Goal: Task Accomplishment & Management: Manage account settings

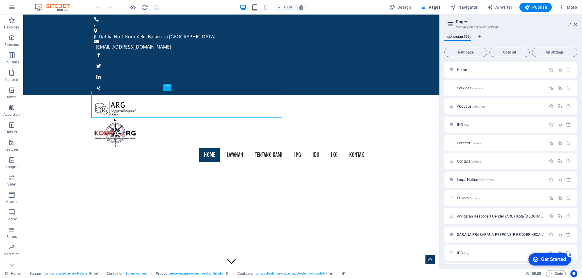
scroll to position [36, 0]
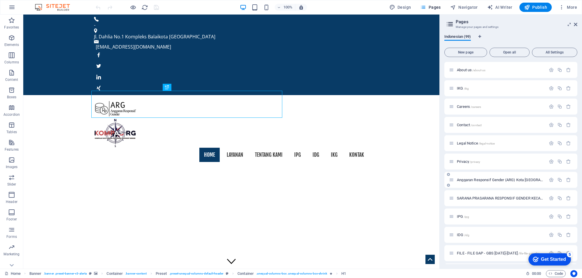
click at [492, 179] on span "Anggaran Responsif Gender (ARG) Kota Samarinda /anggaran-responsif-gender-arg-k…" at bounding box center [549, 180] width 184 height 4
click at [492, 179] on div "Anggaran Responsif Gender (ARG) Kota Samarinda /anggaran-responsif-gender-arg-k…" at bounding box center [510, 180] width 133 height 16
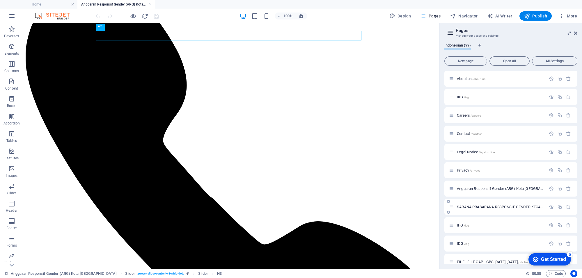
scroll to position [73, 0]
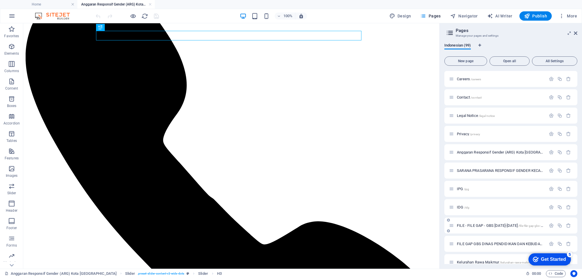
click at [488, 224] on span "FILE - FILE GAP - GBS [DATE]-[DATE] /file-file-gap-gbs-2024-2025" at bounding box center [506, 225] width 99 height 4
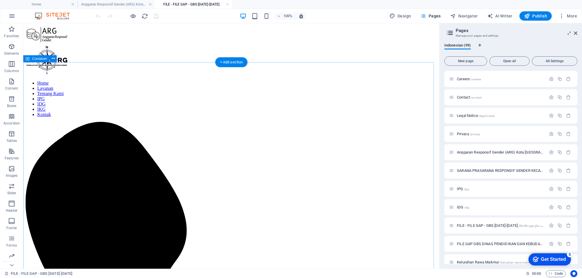
scroll to position [0, 0]
select select "68"
select select "overlay"
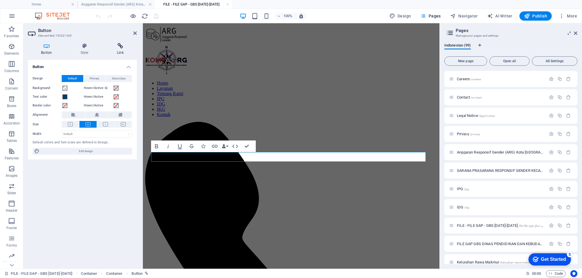
click at [118, 48] on icon at bounding box center [120, 46] width 33 height 6
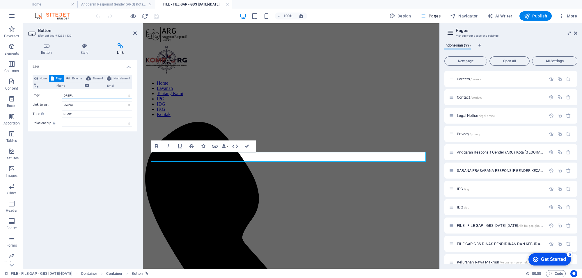
click at [116, 94] on select "Home Services About us IKG Careers Contact Legal Notice Privacy Anggaran Respon…" at bounding box center [97, 95] width 70 height 7
drag, startPoint x: 222, startPoint y: 72, endPoint x: 212, endPoint y: 69, distance: 10.0
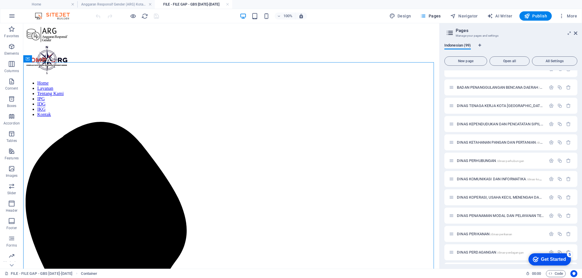
scroll to position [1220, 0]
click at [497, 104] on p "DP2PA /dp2pa" at bounding box center [500, 105] width 87 height 4
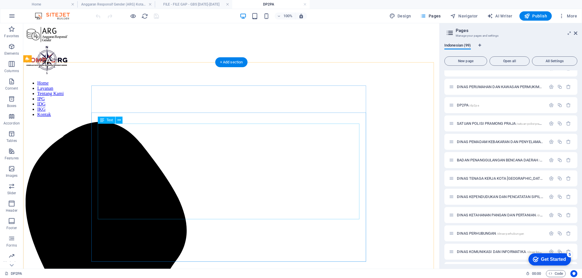
scroll to position [36, 0]
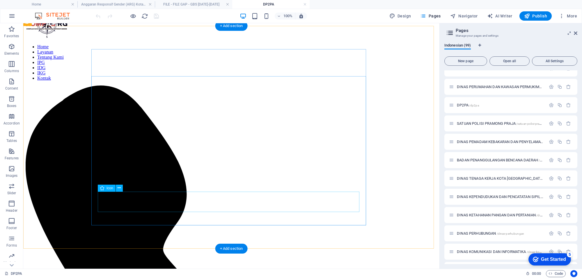
select select "xMidYMid"
select select "px"
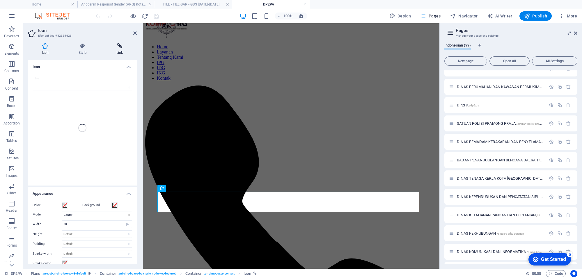
click at [120, 47] on icon at bounding box center [119, 46] width 34 height 6
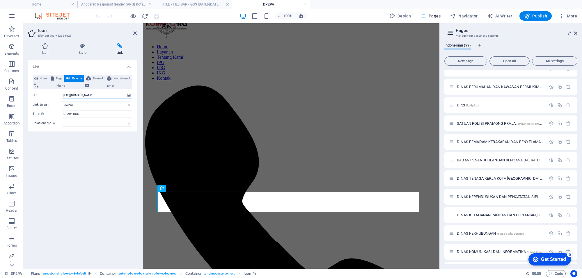
click at [121, 95] on input "https://cdn1.site-media.eu/images/document/17035903/10.GAP-GBSDP2PA2024-bRTHGo8…" at bounding box center [97, 95] width 70 height 7
drag, startPoint x: 63, startPoint y: 95, endPoint x: 135, endPoint y: 99, distance: 72.9
click at [135, 99] on div "None Page External Element Next element Phone Email Page Home Services About us…" at bounding box center [82, 100] width 109 height 61
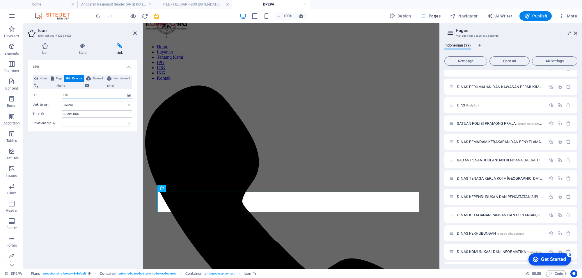
paste input "https://drive.google.com/file/d/1AnwQekNzsVFj2G3c2vlaUTQySYy494sB/view?usp=shar…"
type input "https://drive.google.com/file/d/1AnwQekNzsVFj2G3c2vlaUTQySYy494sB/view?usp=shar…"
click at [154, 15] on icon "save" at bounding box center [156, 16] width 7 height 7
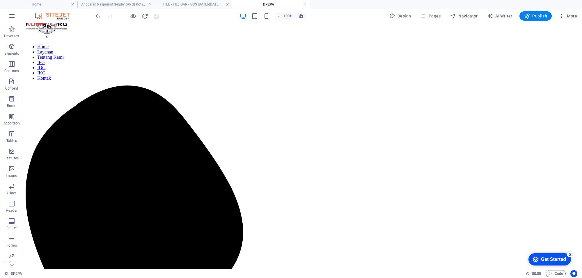
click at [306, 4] on link at bounding box center [304, 5] width 3 height 6
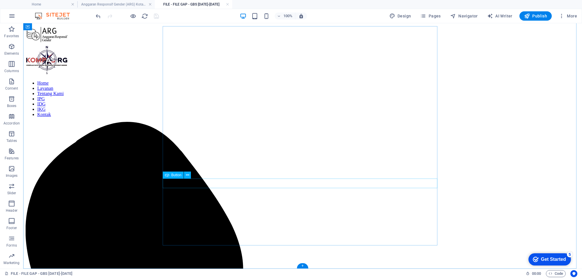
scroll to position [59, 0]
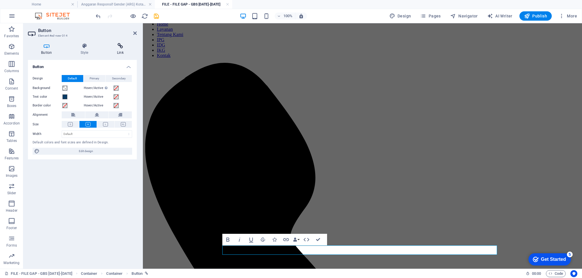
click at [122, 53] on h4 "Link" at bounding box center [120, 49] width 33 height 12
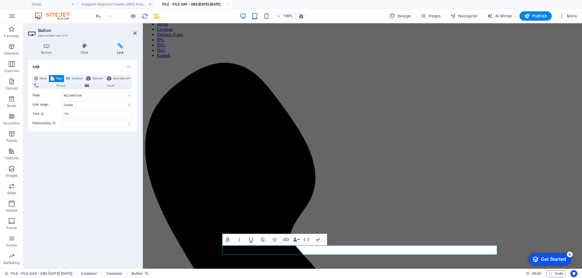
click at [132, 30] on h2 "Button" at bounding box center [87, 30] width 99 height 5
click at [133, 33] on icon at bounding box center [134, 33] width 3 height 5
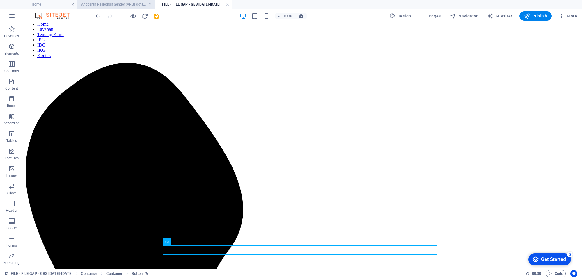
click at [118, 5] on h4 "Anggaran Responsif Gender (ARG) Kota [GEOGRAPHIC_DATA]" at bounding box center [115, 4] width 77 height 6
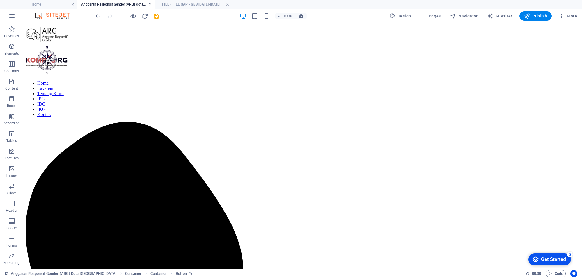
scroll to position [97, 0]
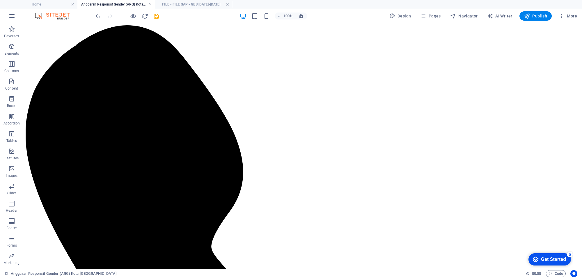
click at [150, 3] on link at bounding box center [149, 5] width 3 height 6
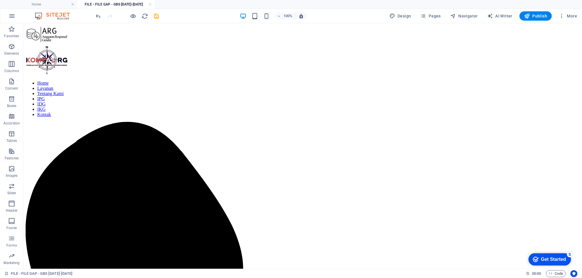
scroll to position [59, 0]
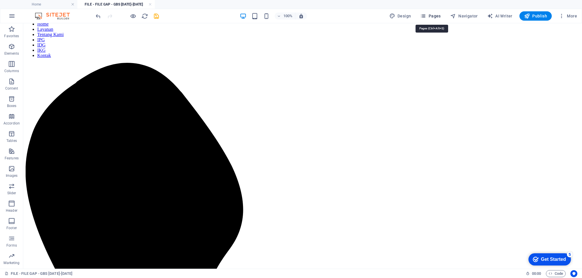
click at [428, 17] on span "Pages" at bounding box center [430, 16] width 20 height 6
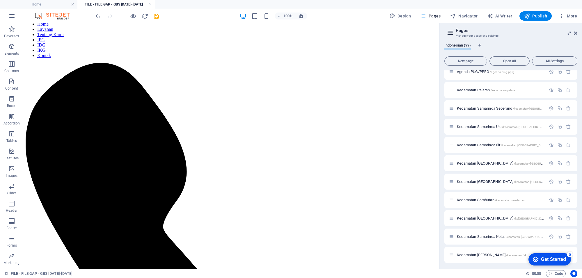
scroll to position [1547, 0]
click at [492, 121] on div "KECAMATAN /kecamatan" at bounding box center [510, 126] width 133 height 16
click at [477, 124] on span "KECAMATAN /kecamatan" at bounding box center [476, 126] width 38 height 4
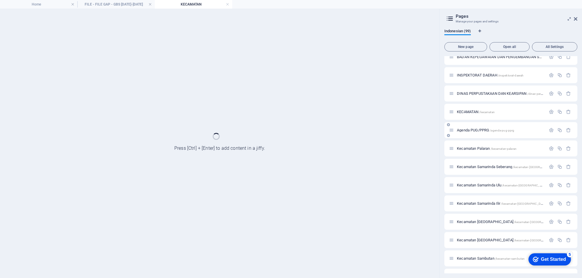
click at [477, 124] on div "Agenda PUG/PPRG /agenda-pug-pprg" at bounding box center [510, 130] width 133 height 16
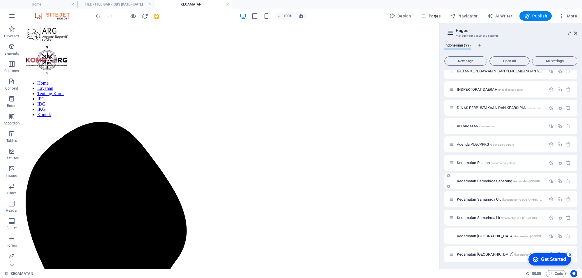
scroll to position [1583, 0]
click at [561, 88] on icon "button" at bounding box center [559, 89] width 5 height 5
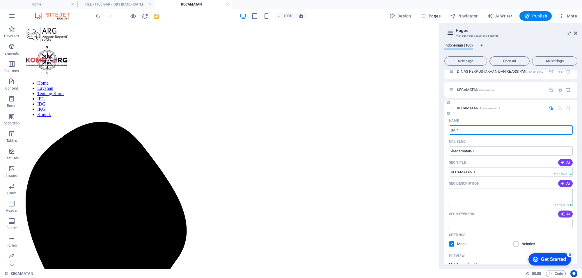
type input "BAPP"
type input "/ba"
type input "BA"
type input "BAPPERIDA"
type input "/bapperida"
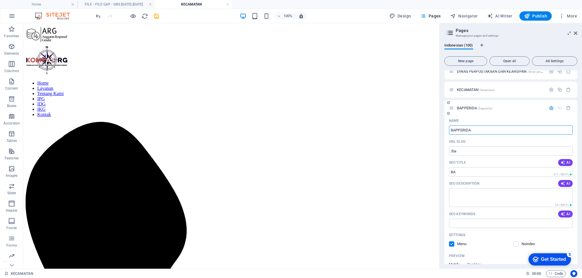
type input "BAPPERIDA"
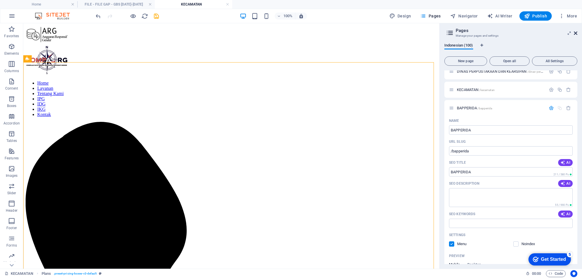
click at [575, 34] on icon at bounding box center [575, 33] width 3 height 5
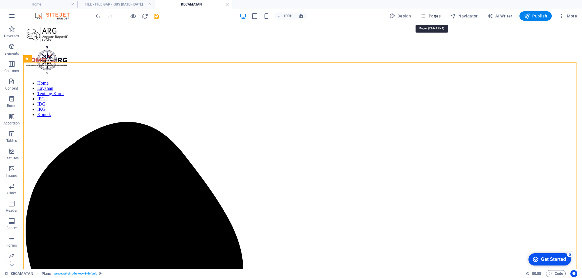
drag, startPoint x: 424, startPoint y: 15, endPoint x: 406, endPoint y: 9, distance: 18.9
click at [424, 15] on icon "button" at bounding box center [423, 16] width 6 height 6
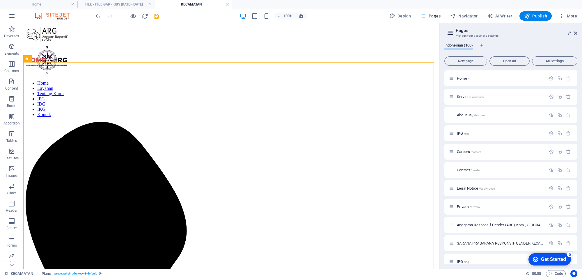
scroll to position [1545, 0]
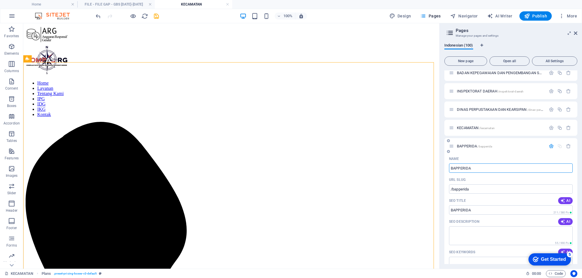
click at [549, 145] on icon "button" at bounding box center [551, 146] width 5 height 5
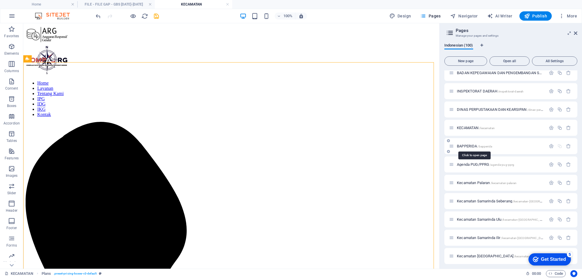
click at [473, 145] on span "BAPPERIDA /bapperida" at bounding box center [474, 146] width 35 height 4
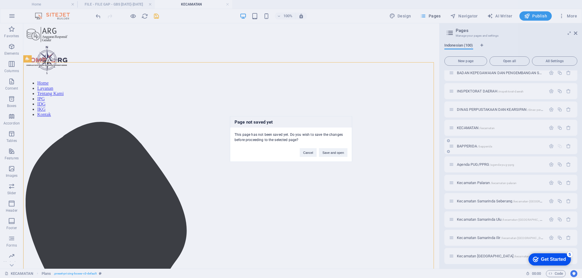
click at [473, 145] on div "Page not saved yet This page has not been saved yet. Do you wish to save the ch…" at bounding box center [291, 139] width 582 height 278
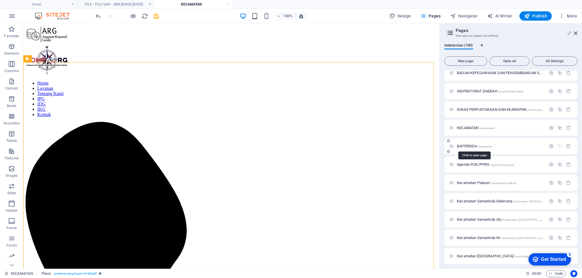
click at [473, 145] on span "BAPPERIDA /bapperida" at bounding box center [474, 146] width 35 height 4
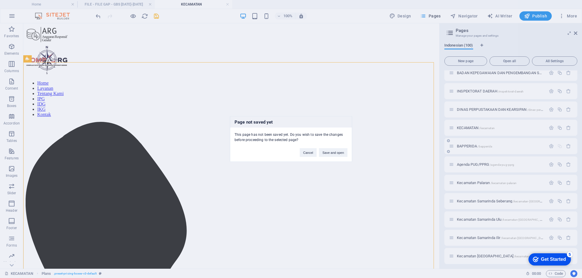
click at [473, 145] on div "Page not saved yet This page has not been saved yet. Do you wish to save the ch…" at bounding box center [291, 139] width 582 height 278
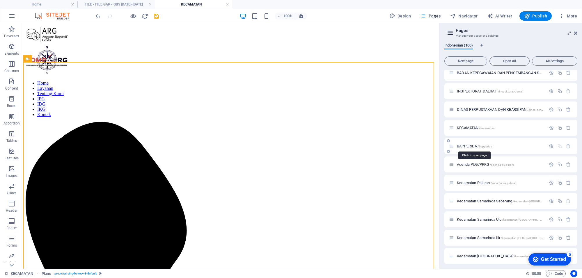
click at [473, 145] on span "BAPPERIDA /bapperida" at bounding box center [474, 146] width 35 height 4
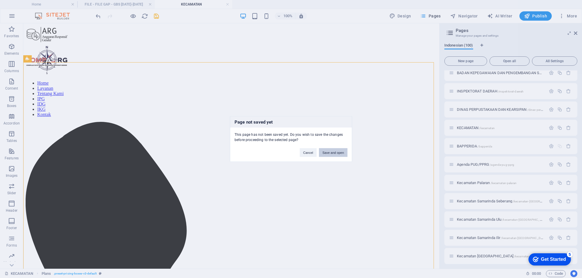
click at [330, 153] on button "Save and open" at bounding box center [333, 152] width 29 height 9
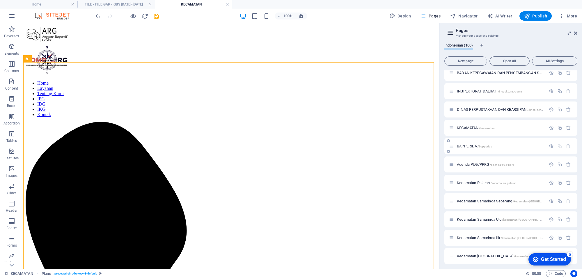
click at [470, 144] on span "BAPPERIDA /bapperida" at bounding box center [474, 146] width 35 height 4
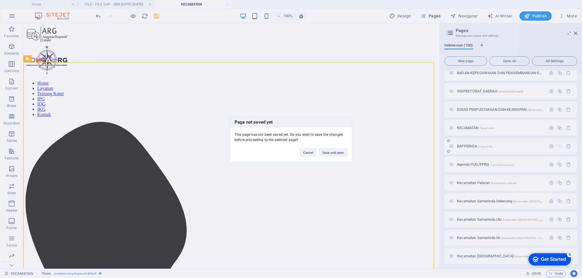
click at [470, 143] on div "Page not saved yet This page has not been saved yet. Do you wish to save the ch…" at bounding box center [291, 139] width 582 height 278
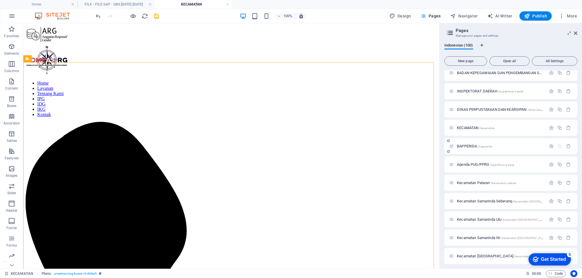
click at [470, 144] on span "BAPPERIDA /bapperida" at bounding box center [474, 146] width 35 height 4
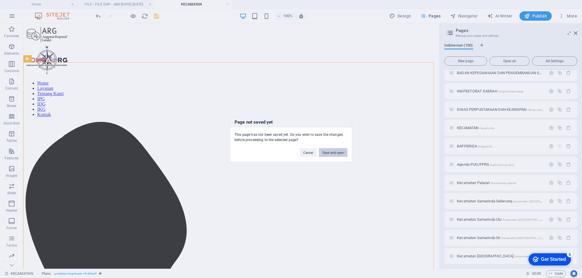
click at [333, 152] on button "Save and open" at bounding box center [333, 152] width 29 height 9
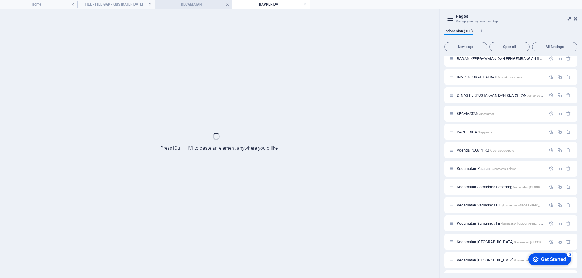
click at [226, 3] on link at bounding box center [227, 5] width 3 height 6
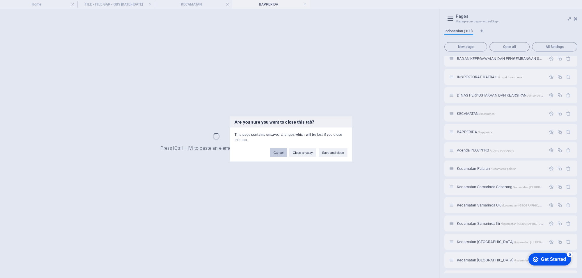
click at [281, 152] on button "Cancel" at bounding box center [278, 152] width 17 height 9
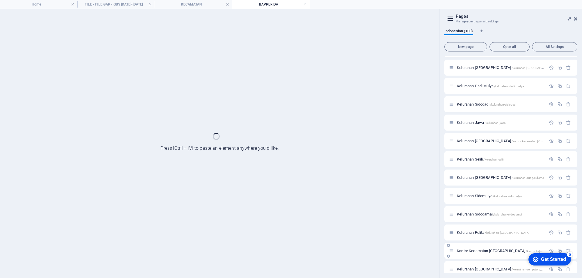
scroll to position [345, 0]
click at [305, 5] on link at bounding box center [304, 5] width 3 height 6
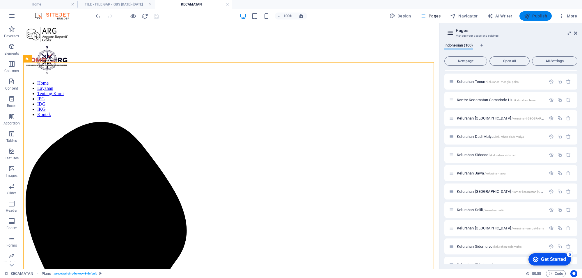
click at [536, 15] on span "Publish" at bounding box center [535, 16] width 23 height 6
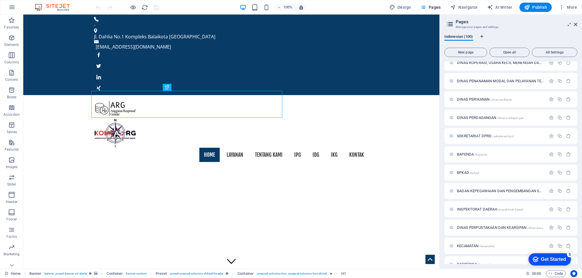
scroll to position [1564, 0]
click at [464, 117] on span "BAPPERIDA /bapperida" at bounding box center [474, 119] width 35 height 4
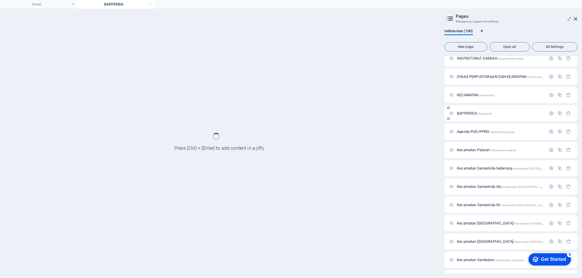
click at [464, 117] on div "BAPPERIDA /bapperida" at bounding box center [510, 113] width 133 height 16
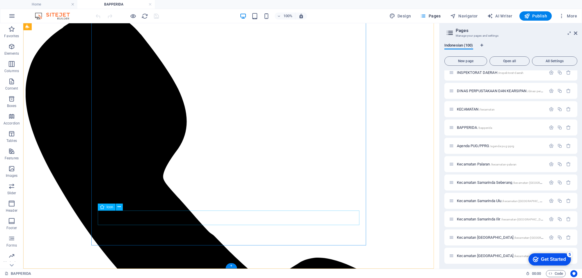
scroll to position [143, 0]
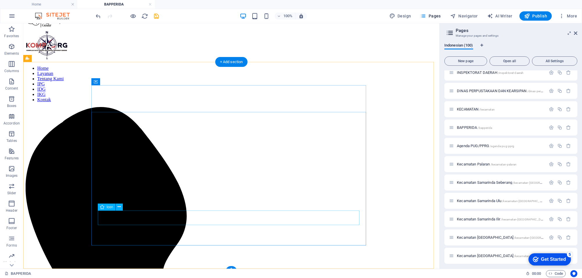
scroll to position [0, 0]
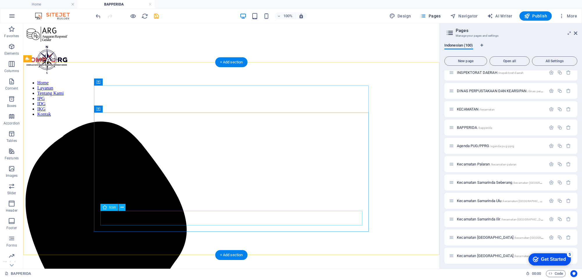
scroll to position [0, 0]
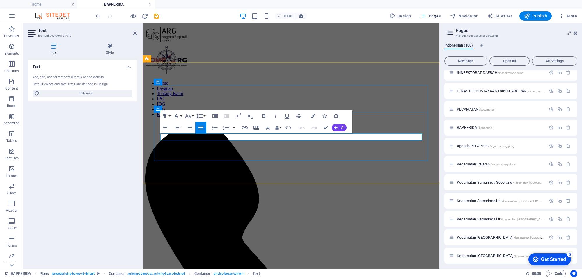
click at [118, 133] on div "Text Add, edit, and format text directly on the website. Default colors and fon…" at bounding box center [82, 162] width 109 height 204
click at [120, 137] on div "Text Add, edit, and format text directly on the website. Default colors and fon…" at bounding box center [82, 162] width 109 height 204
click at [130, 33] on header "Text Element #ed-904163910" at bounding box center [82, 30] width 109 height 15
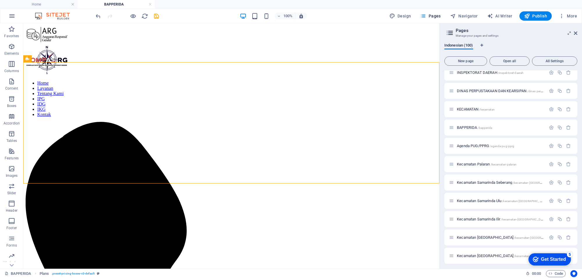
click at [98, 16] on icon "undo" at bounding box center [98, 16] width 7 height 7
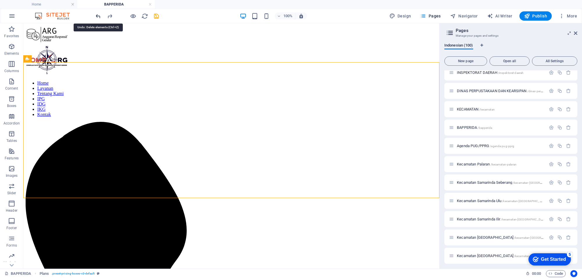
click at [98, 16] on icon "undo" at bounding box center [98, 16] width 7 height 7
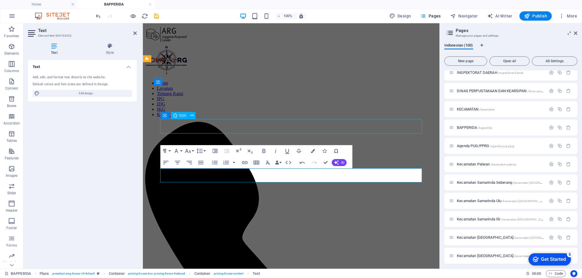
select select "xMidYMid"
select select "px"
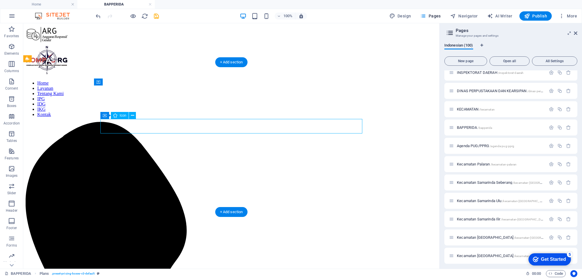
select select "xMidYMid"
select select "px"
select select "overlay"
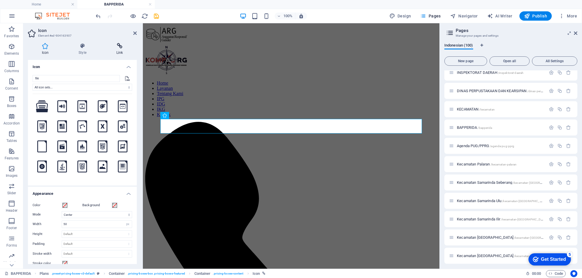
click at [121, 48] on icon at bounding box center [119, 46] width 34 height 6
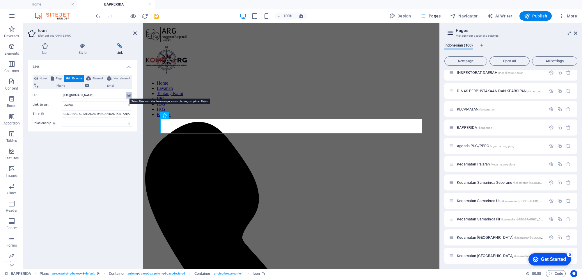
click at [127, 95] on icon at bounding box center [128, 95] width 3 height 6
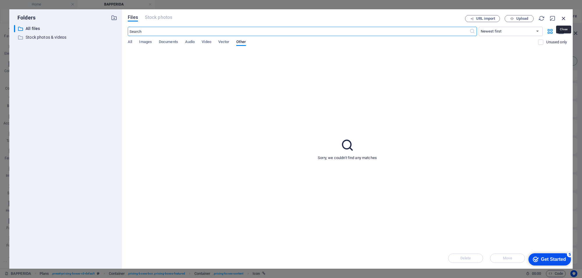
click at [563, 18] on icon "button" at bounding box center [563, 18] width 6 height 6
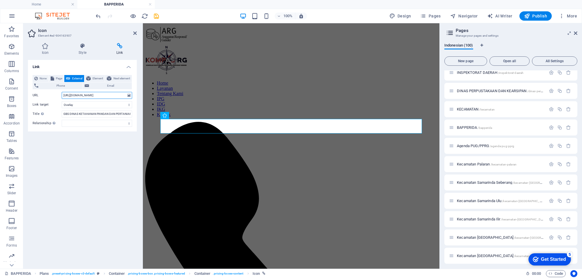
click at [102, 95] on input "[URL][DOMAIN_NAME]" at bounding box center [97, 95] width 70 height 7
drag, startPoint x: 205, startPoint y: 118, endPoint x: 177, endPoint y: 101, distance: 32.5
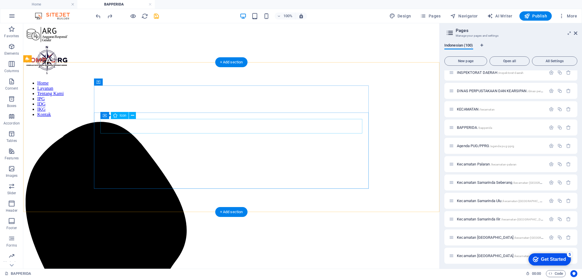
select select "overlay"
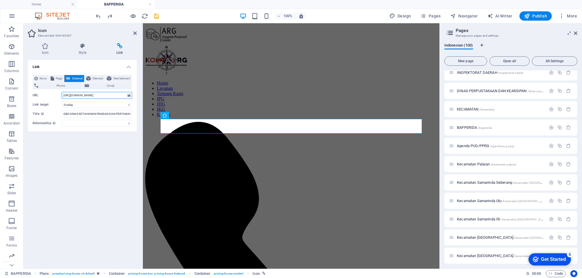
click at [120, 96] on input "[URL][DOMAIN_NAME]" at bounding box center [97, 95] width 70 height 7
drag, startPoint x: 206, startPoint y: 119, endPoint x: 146, endPoint y: 96, distance: 64.2
paste input "[URL][DOMAIN_NAME]"
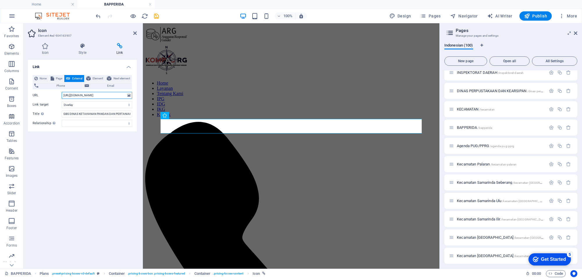
scroll to position [0, 58]
type input "[URL][DOMAIN_NAME]"
click at [134, 33] on icon at bounding box center [134, 33] width 3 height 5
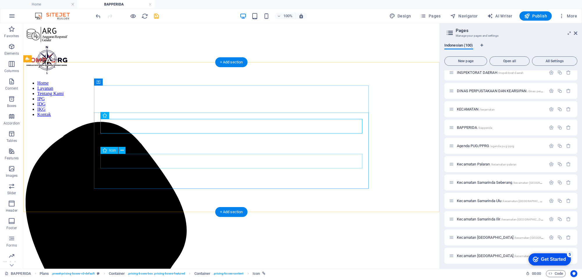
select select "xMidYMid"
select select "px"
select select "overlay"
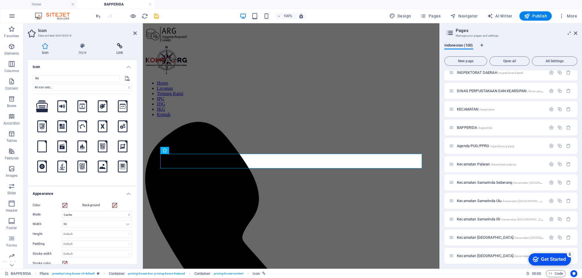
click at [121, 50] on h4 "Link" at bounding box center [119, 49] width 34 height 12
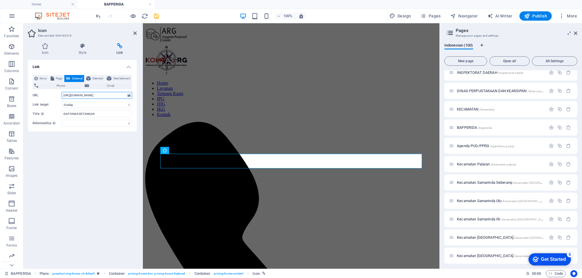
click at [92, 95] on input "[URL][DOMAIN_NAME]" at bounding box center [97, 95] width 70 height 7
click at [102, 96] on input "[URL][DOMAIN_NAME]" at bounding box center [97, 95] width 70 height 7
click at [65, 95] on input "[URL][DOMAIN_NAME]" at bounding box center [97, 95] width 70 height 7
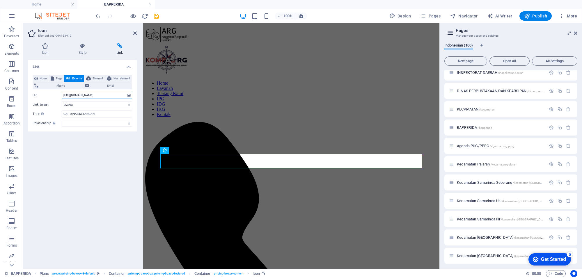
click at [65, 95] on input "[URL][DOMAIN_NAME]" at bounding box center [97, 95] width 70 height 7
drag, startPoint x: 62, startPoint y: 94, endPoint x: 124, endPoint y: 93, distance: 61.7
click at [124, 93] on input "://[DOMAIN_NAME][URL]" at bounding box center [97, 95] width 70 height 7
type input "f"
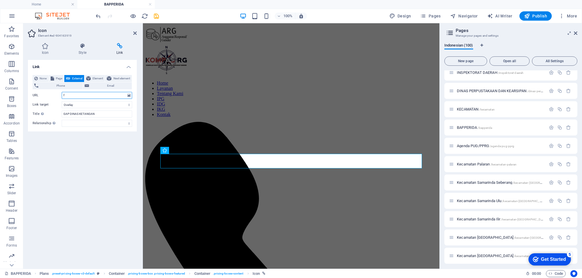
scroll to position [0, 0]
click at [87, 96] on input "f" at bounding box center [97, 95] width 70 height 7
paste input "[URL][DOMAIN_NAME]"
type input "[URL][DOMAIN_NAME]"
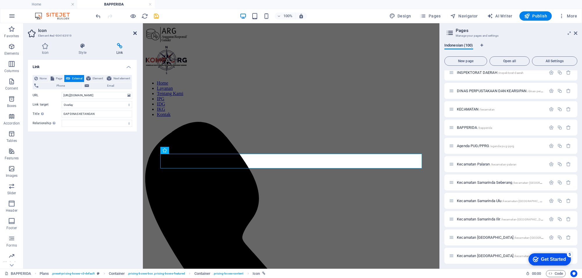
click at [135, 33] on icon at bounding box center [134, 33] width 3 height 5
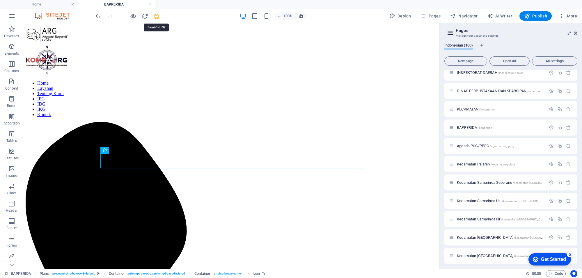
click at [157, 17] on icon "save" at bounding box center [156, 16] width 7 height 7
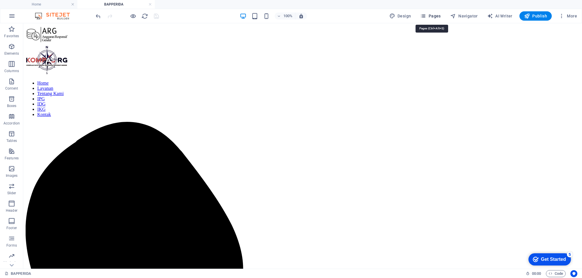
click at [423, 15] on icon "button" at bounding box center [423, 16] width 6 height 6
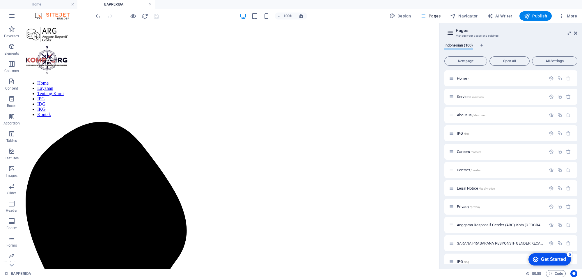
click at [149, 5] on link at bounding box center [149, 5] width 3 height 6
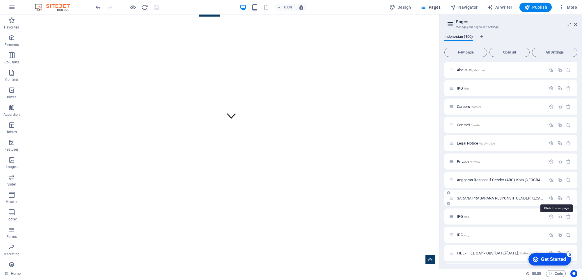
scroll to position [109, 0]
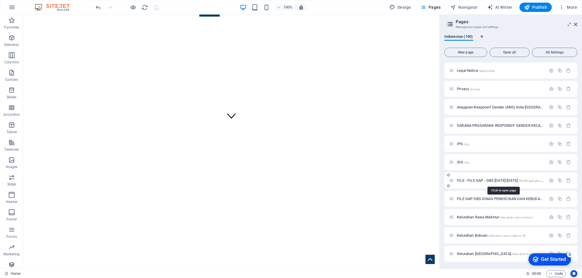
click at [487, 180] on span "FILE - FILE GAP - GBS [DATE]-[DATE] /file-file-gap-gbs-2024-2025" at bounding box center [506, 180] width 99 height 4
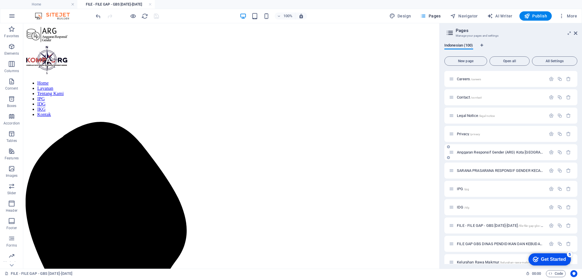
scroll to position [36, 0]
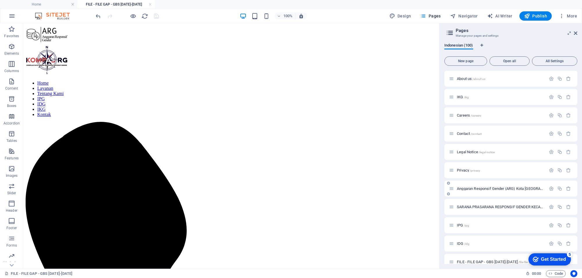
click at [497, 188] on span "Anggaran Responsif Gender (ARG) Kota Samarinda /anggaran-responsif-gender-arg-k…" at bounding box center [549, 188] width 184 height 4
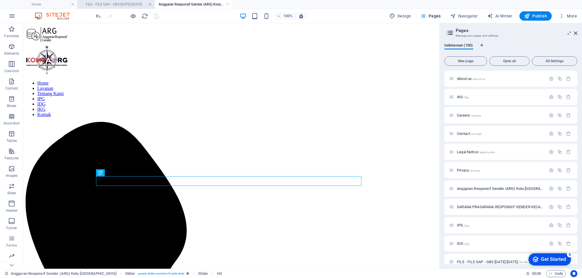
scroll to position [0, 0]
click at [149, 4] on link at bounding box center [149, 5] width 3 height 6
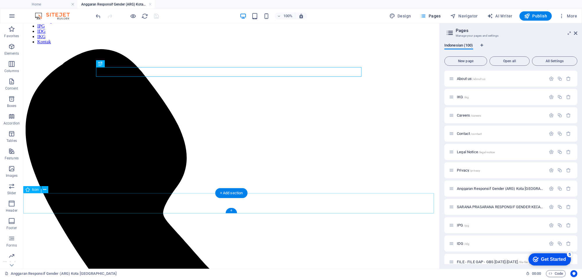
scroll to position [109, 0]
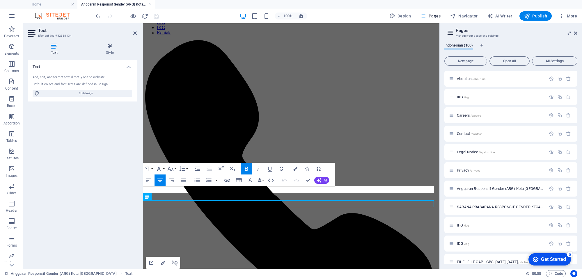
scroll to position [81, 0]
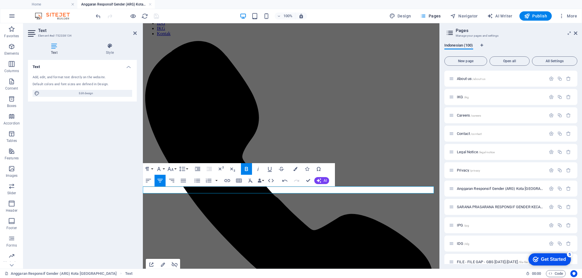
click at [105, 176] on div "Text Add, edit, and format text directly on the website. Default colors and fon…" at bounding box center [82, 162] width 109 height 204
click at [133, 31] on h2 "Text" at bounding box center [87, 30] width 99 height 5
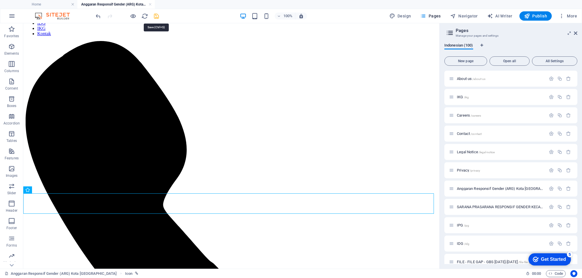
click at [154, 17] on icon "save" at bounding box center [156, 16] width 7 height 7
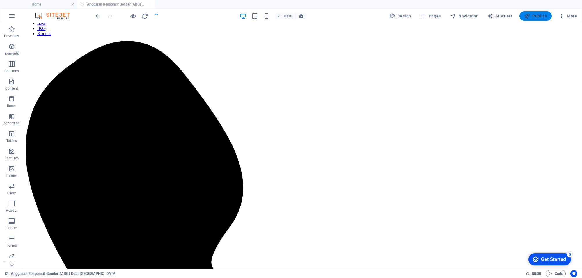
click at [535, 16] on span "Publish" at bounding box center [535, 16] width 23 height 6
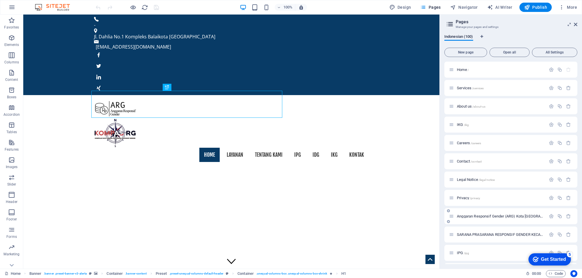
click at [485, 218] on div "Anggaran Responsif Gender (ARG) Kota Samarinda /anggaran-responsif-gender-arg-k…" at bounding box center [497, 216] width 97 height 7
click at [489, 216] on span "Anggaran Responsif Gender (ARG) Kota Samarinda /anggaran-responsif-gender-arg-k…" at bounding box center [549, 216] width 184 height 4
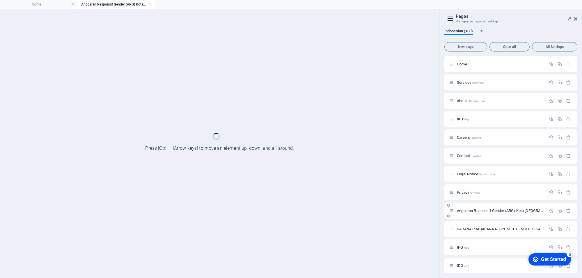
click at [489, 216] on div "Anggaran Responsif Gender (ARG) Kota Samarinda /anggaran-responsif-gender-arg-k…" at bounding box center [510, 211] width 133 height 16
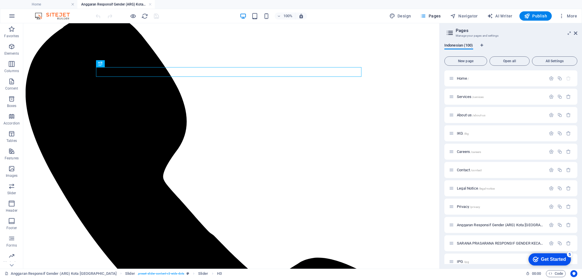
scroll to position [36, 0]
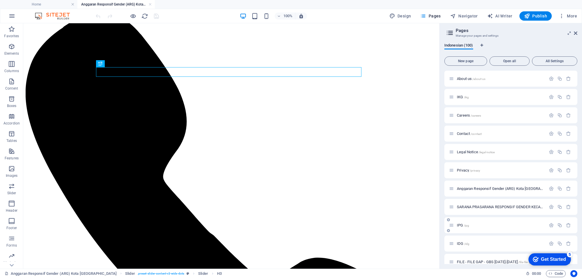
drag, startPoint x: 149, startPoint y: 5, endPoint x: 508, endPoint y: 213, distance: 414.9
click at [149, 5] on link at bounding box center [149, 5] width 3 height 6
click at [0, 0] on div at bounding box center [0, 0] width 0 height 0
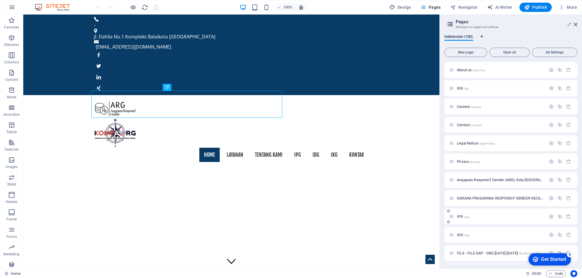
scroll to position [145, 0]
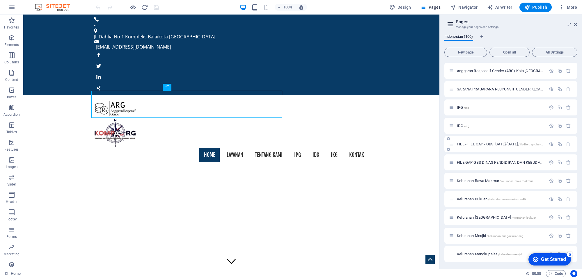
click at [478, 144] on span "FILE - FILE GAP - GBS [DATE]-[DATE] /file-file-gap-gbs-2024-2025" at bounding box center [506, 144] width 99 height 4
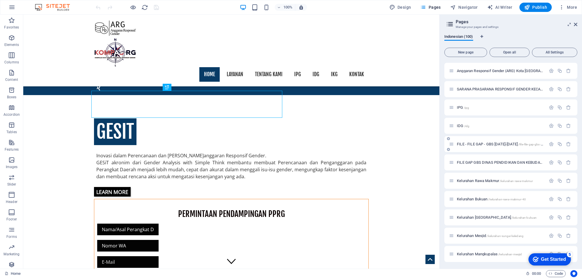
click at [478, 144] on div "FILE - FILE GAP - GBS [DATE]-[DATE] /file-file-gap-gbs-2024-2025" at bounding box center [510, 144] width 133 height 16
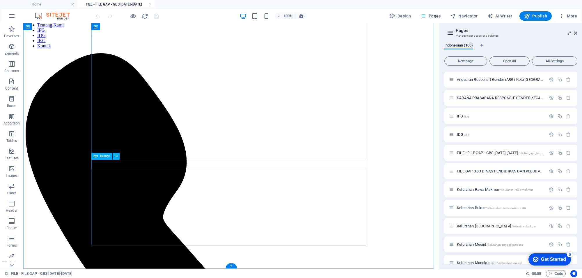
scroll to position [32, 0]
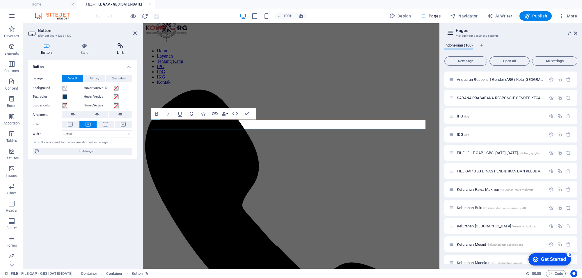
click at [122, 48] on icon at bounding box center [120, 46] width 33 height 6
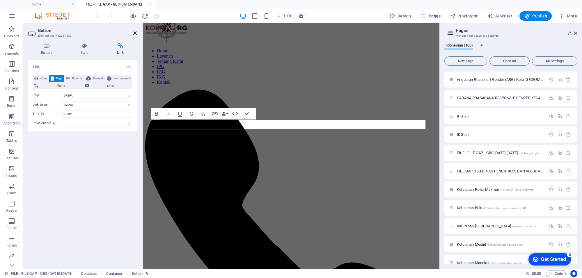
click at [135, 32] on icon at bounding box center [134, 33] width 3 height 5
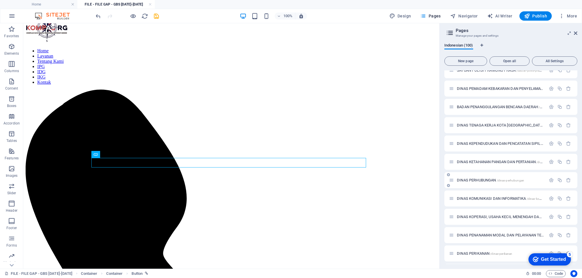
scroll to position [1200, 0]
click at [558, 124] on icon "button" at bounding box center [559, 124] width 5 height 5
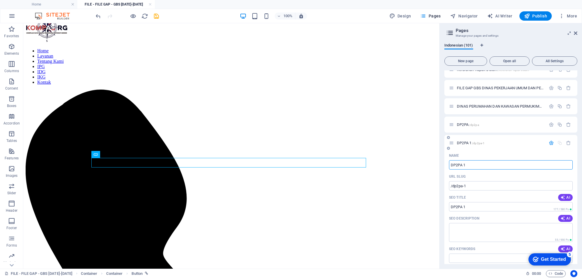
click at [468, 163] on input "DP2PA 1" at bounding box center [511, 164] width 124 height 9
type input "DPpk"
type input "/dp"
type input "DP"
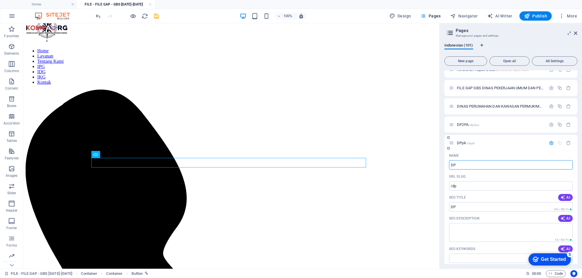
type input "/dppk"
type input "DPpk"
type input "DPPKB"
type input "/dpp"
type input "DPP"
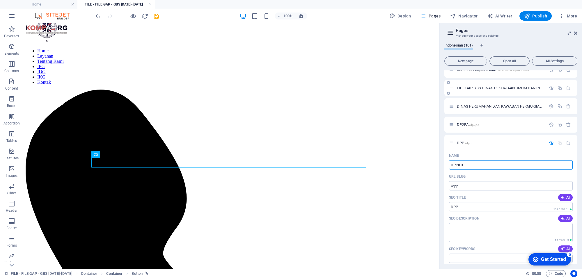
type input "DPPKB"
type input "/dppkb"
type input "DPPKB"
click at [576, 33] on icon at bounding box center [575, 33] width 3 height 5
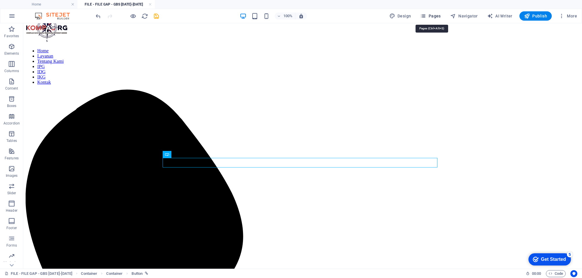
click at [426, 16] on icon "button" at bounding box center [423, 16] width 6 height 6
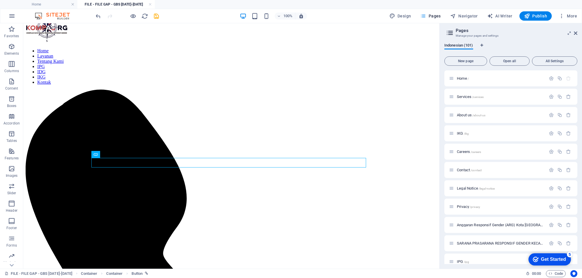
scroll to position [1197, 0]
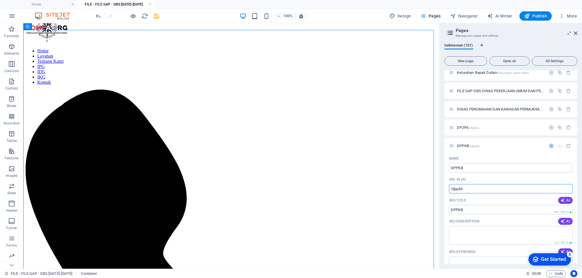
drag, startPoint x: 490, startPoint y: 212, endPoint x: 437, endPoint y: 189, distance: 57.5
click at [577, 32] on icon at bounding box center [575, 33] width 3 height 5
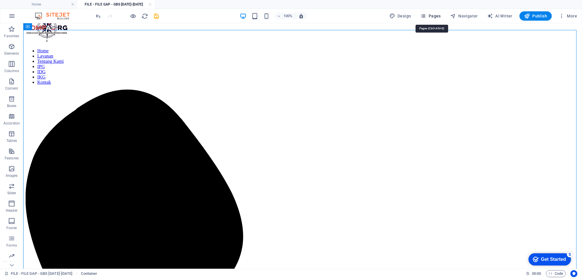
click at [426, 15] on icon "button" at bounding box center [423, 16] width 6 height 6
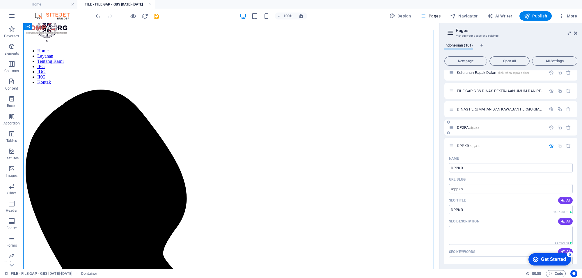
click at [463, 127] on span "DP2PA /dp2pa" at bounding box center [468, 127] width 22 height 4
click at [463, 138] on div "DPPKB /dppkb" at bounding box center [510, 146] width 133 height 16
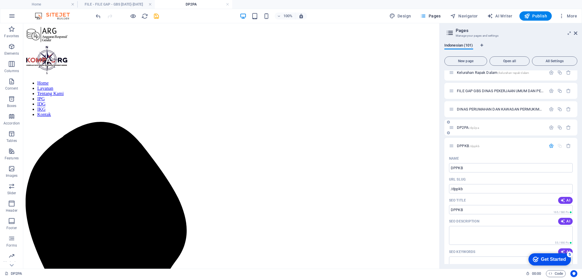
scroll to position [0, 0]
click at [150, 5] on link at bounding box center [149, 5] width 3 height 6
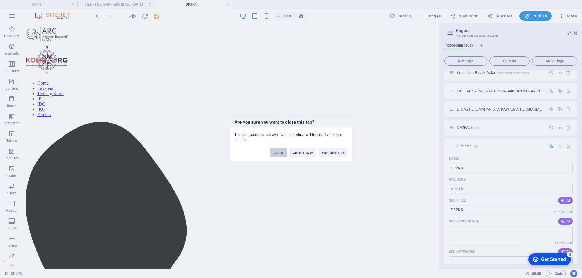
click at [280, 152] on button "Cancel" at bounding box center [278, 152] width 17 height 9
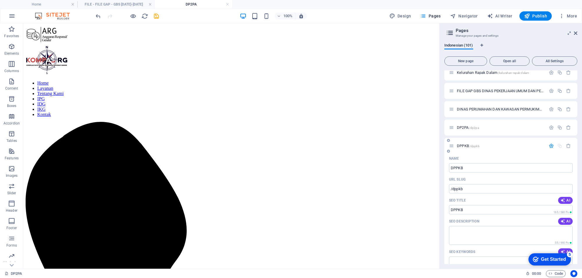
click at [473, 140] on div "DPPKB /dppkb" at bounding box center [510, 146] width 133 height 16
click at [471, 145] on span "/dppkb" at bounding box center [475, 146] width 10 height 3
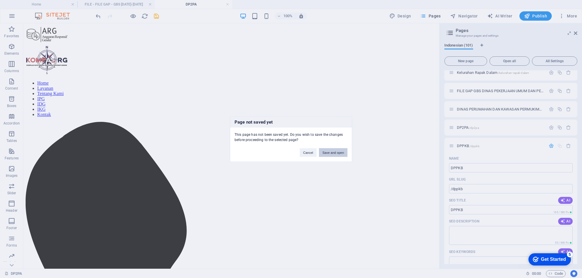
click at [340, 153] on button "Save and open" at bounding box center [333, 152] width 29 height 9
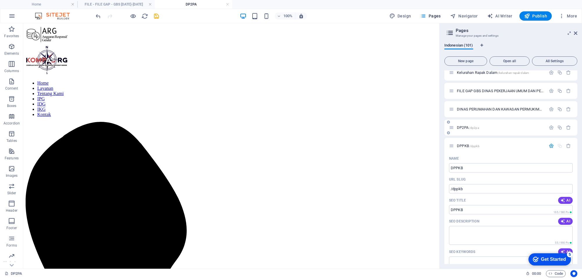
click at [464, 127] on span "DP2PA /dp2pa" at bounding box center [468, 127] width 22 height 4
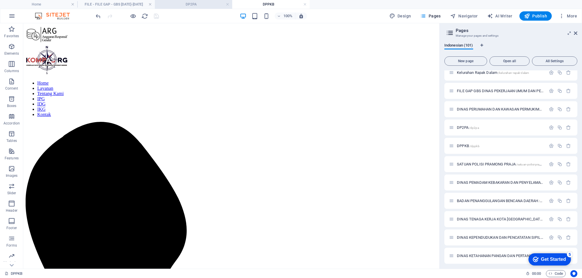
click at [189, 5] on h4 "DP2PA" at bounding box center [193, 4] width 77 height 6
click at [304, 5] on link at bounding box center [304, 5] width 3 height 6
click at [227, 4] on link at bounding box center [227, 5] width 3 height 6
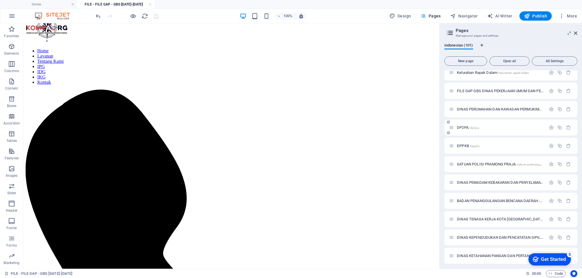
click at [463, 128] on span "DP2PA /dp2pa" at bounding box center [468, 127] width 22 height 4
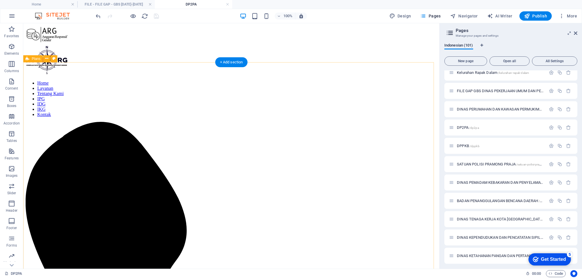
scroll to position [0, 0]
click at [227, 5] on link at bounding box center [227, 5] width 3 height 6
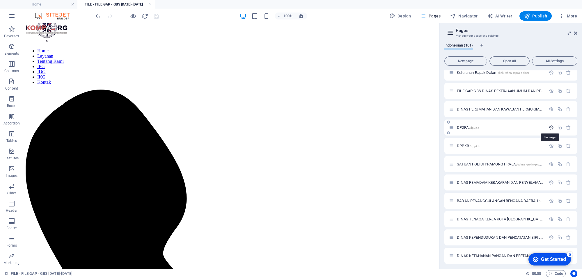
click at [551, 127] on icon "button" at bounding box center [551, 127] width 5 height 5
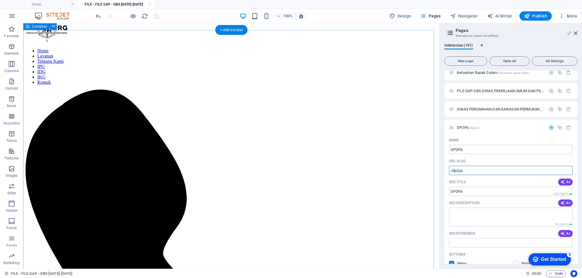
drag, startPoint x: 493, startPoint y: 192, endPoint x: 431, endPoint y: 174, distance: 64.4
select select "68"
select select "overlay"
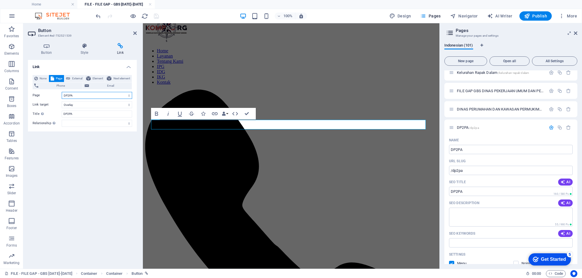
click at [87, 93] on select "Home Services About us IKG Careers Contact Legal Notice Privacy Anggaran Respon…" at bounding box center [97, 95] width 70 height 7
click at [76, 95] on select "Home Services About us IKG Careers Contact Legal Notice Privacy Anggaran Respon…" at bounding box center [97, 95] width 70 height 7
click at [62, 92] on select "Home Services About us IKG Careers Contact Legal Notice Privacy Anggaran Respon…" at bounding box center [97, 95] width 70 height 7
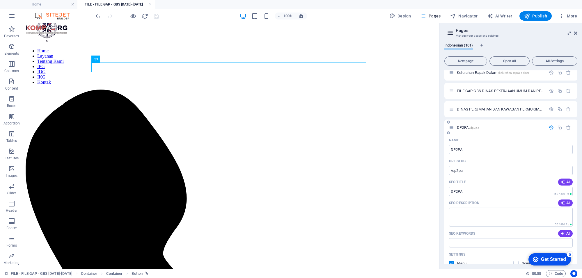
click at [549, 126] on icon "button" at bounding box center [551, 127] width 5 height 5
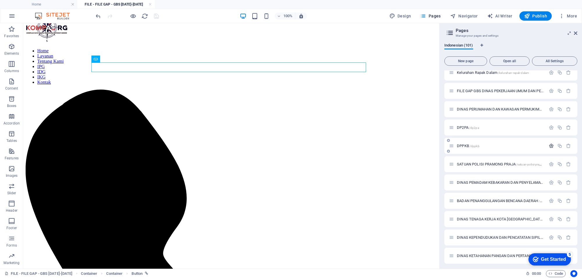
click at [549, 145] on icon "button" at bounding box center [551, 145] width 5 height 5
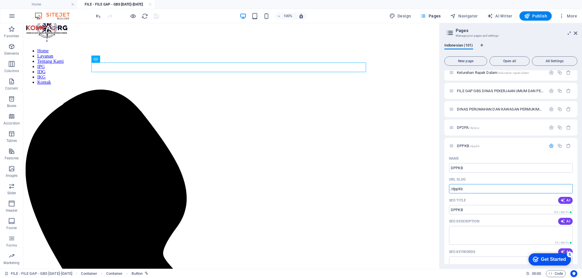
drag, startPoint x: 491, startPoint y: 213, endPoint x: 434, endPoint y: 189, distance: 61.5
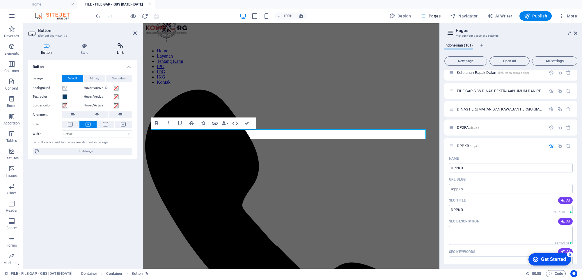
click at [122, 49] on h4 "Link" at bounding box center [120, 49] width 33 height 12
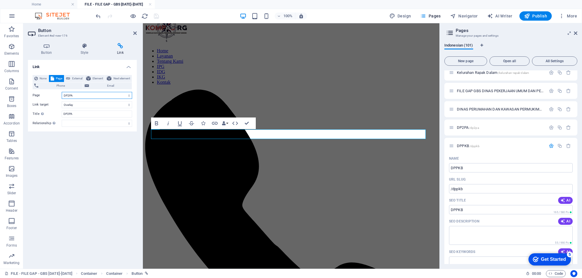
click at [90, 95] on select "Home Services About us IKG Careers Contact Legal Notice Privacy Anggaran Respon…" at bounding box center [97, 95] width 70 height 7
select select "69"
click at [62, 92] on select "Home Services About us IKG Careers Contact Legal Notice Privacy Anggaran Respon…" at bounding box center [97, 95] width 70 height 7
click at [159, 20] on div at bounding box center [127, 15] width 65 height 9
click at [156, 17] on icon "save" at bounding box center [156, 16] width 7 height 7
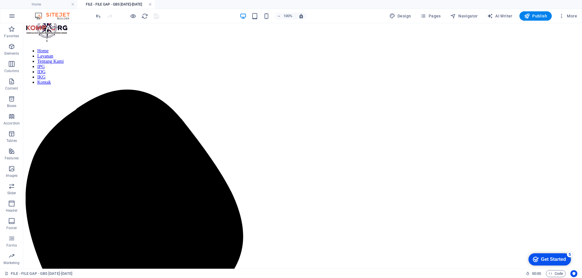
click at [151, 5] on link at bounding box center [149, 5] width 3 height 6
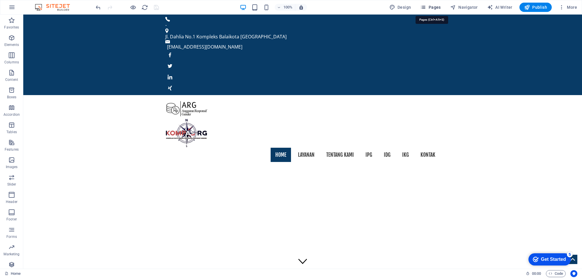
click at [422, 6] on icon "button" at bounding box center [423, 7] width 6 height 6
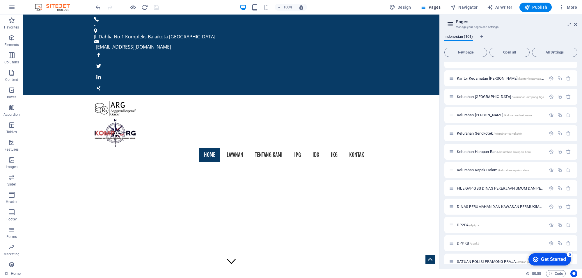
scroll to position [1127, 0]
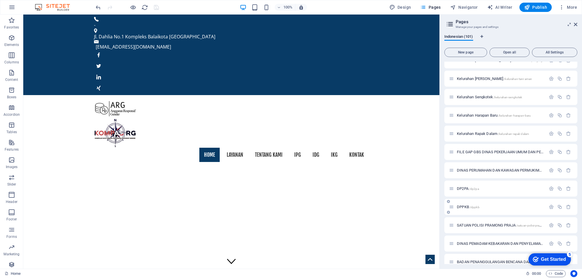
click at [460, 208] on span "DPPKB /dppkb" at bounding box center [468, 207] width 23 height 4
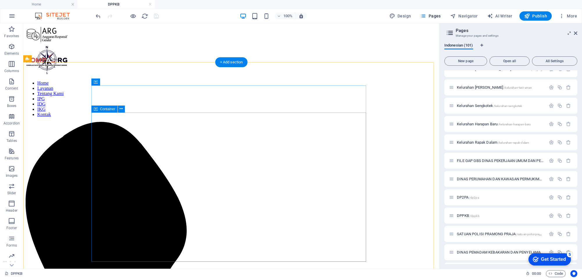
scroll to position [0, 0]
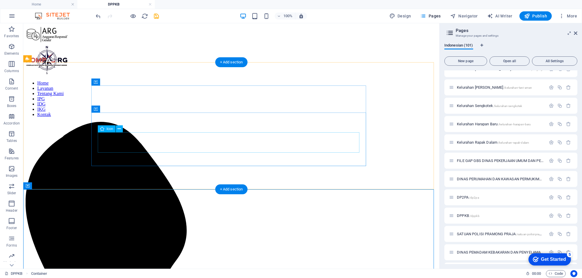
select select "xMidYMid"
select select "px"
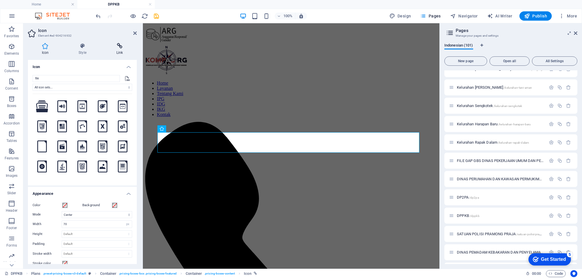
drag, startPoint x: 120, startPoint y: 43, endPoint x: 115, endPoint y: 53, distance: 11.6
click at [121, 43] on icon at bounding box center [119, 46] width 34 height 6
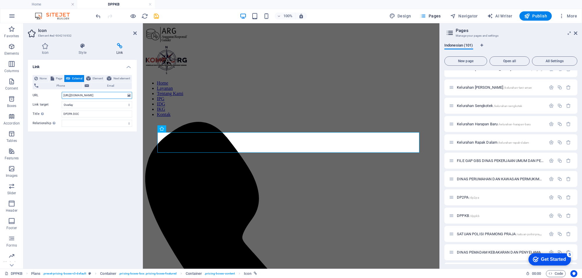
click at [93, 95] on input "https://drive.google.com/file/d/1AnwQekNzsVFj2G3c2vlaUTQySYy494sB/view?usp=shar…" at bounding box center [97, 95] width 70 height 7
drag, startPoint x: 63, startPoint y: 95, endPoint x: 119, endPoint y: 97, distance: 56.8
click at [119, 97] on input "https://drive.google.com/file/d/1AnwQekNzsVFj2G3c2vlaUTQySYy494sB/view?usp=shar…" at bounding box center [97, 95] width 70 height 7
type input "haring"
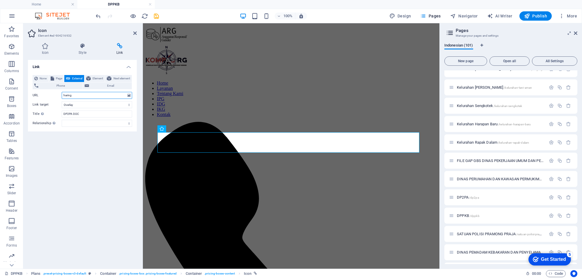
scroll to position [0, 0]
drag, startPoint x: 70, startPoint y: 96, endPoint x: 45, endPoint y: 97, distance: 25.9
click at [45, 97] on div "URL haring" at bounding box center [82, 95] width 99 height 7
paste input "https://drive.google.com/file/d/1ad85qqdIHJVYwWgNU-RY4fgeVbeRyZ47/view?usp=shar…"
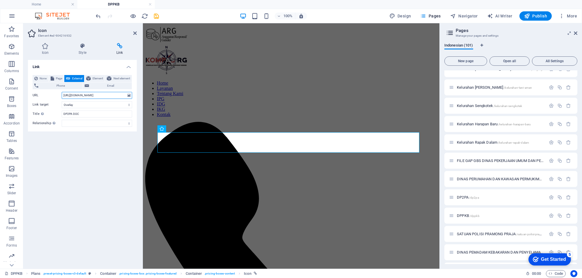
type input "https://drive.google.com/file/d/1ad85qqdIHJVYwWgNU-RY4fgeVbeRyZ47/view?usp=shar…"
click at [101, 147] on div "Link None Page External Element Next element Phone Email Page Home Services Abo…" at bounding box center [82, 162] width 109 height 204
click at [154, 18] on icon "save" at bounding box center [156, 16] width 7 height 7
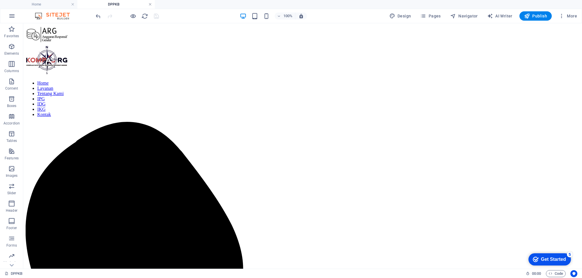
click at [149, 3] on link at bounding box center [149, 5] width 3 height 6
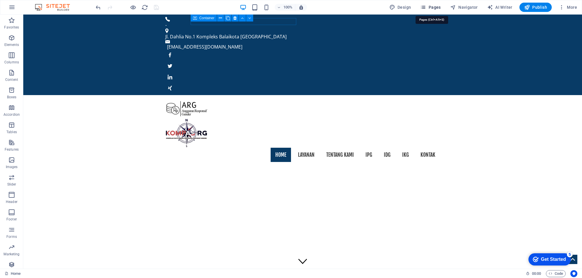
click at [425, 7] on icon "button" at bounding box center [423, 7] width 6 height 6
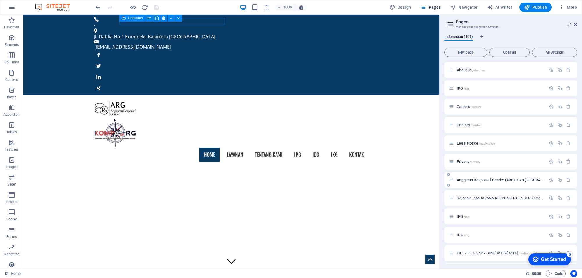
scroll to position [73, 0]
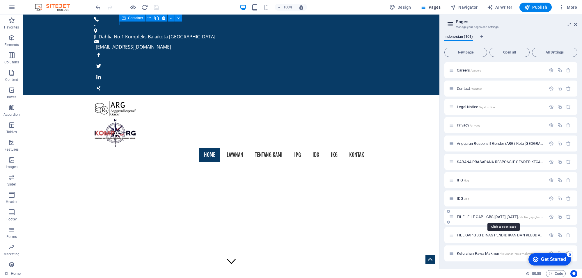
click at [479, 215] on span "FILE - FILE GAP - GBS [DATE]-[DATE] /file-file-gap-gbs-2024-2025" at bounding box center [506, 217] width 99 height 4
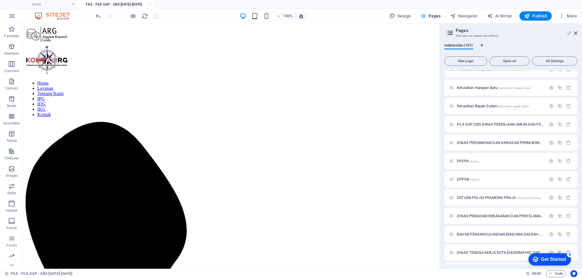
scroll to position [1273, 0]
click at [500, 178] on span "DINAS KETAHANAN PANGAN DAN PERTANIAN /dinas-ketahanan-pangan-dan-pertanian" at bounding box center [523, 180] width 133 height 4
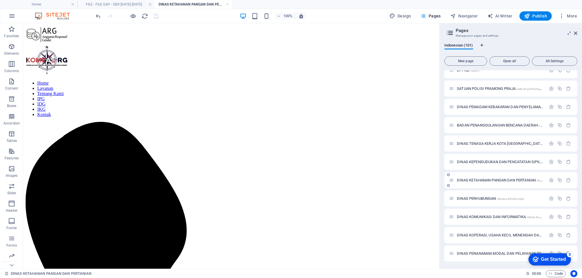
scroll to position [0, 0]
click at [227, 4] on link at bounding box center [227, 5] width 3 height 6
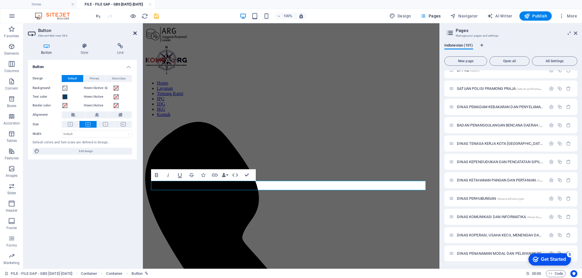
click at [134, 33] on icon at bounding box center [134, 33] width 3 height 5
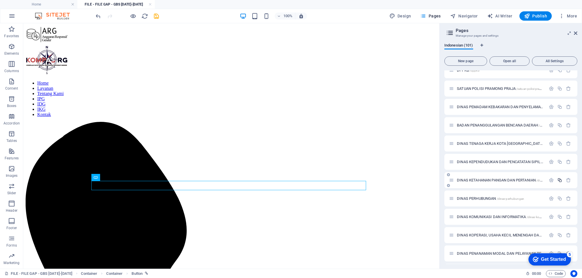
click at [557, 179] on icon "button" at bounding box center [559, 180] width 5 height 5
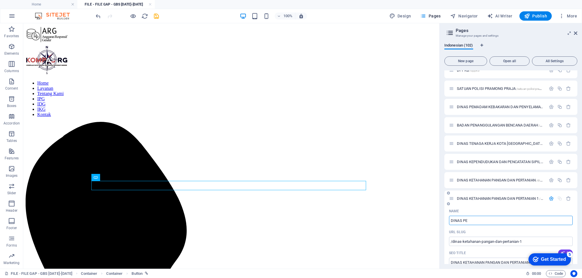
type input "DINAS PEM"
type input "/dinas"
type input "DINAS"
type input "DINAS PEMUDA,"
type input "/dinas-pemuda"
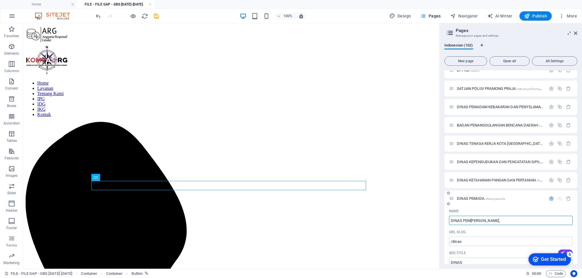
type input "DINAS PEMUDA"
type input "DINAS PEMUDA, OLAHRAA DAN PARIWISATA"
type input "/dinas-pemuda-olahraa-dan-pariwisata"
type input "DINAS PEMUDA, OLAHRAA DAN PARIWISATA"
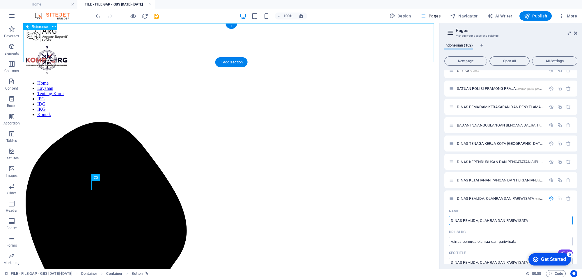
type input "DINAS PEMUDA, OLAHRAA DAN PARIWISATA"
click at [420, 54] on div "Home Layanan Tentang Kami IPG IDG IKG Kontak" at bounding box center [231, 278] width 411 height 504
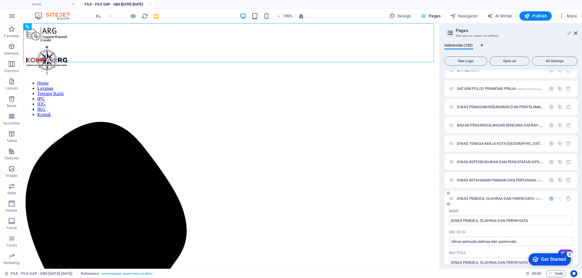
click at [552, 196] on icon "button" at bounding box center [551, 198] width 5 height 5
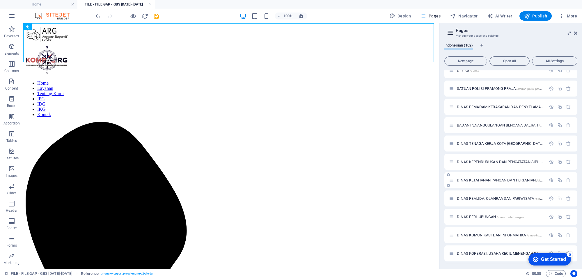
click at [502, 180] on span "DINAS KETAHANAN PANGAN DAN PERTANIAN /dinas-ketahanan-pangan-dan-pertanian" at bounding box center [523, 180] width 133 height 4
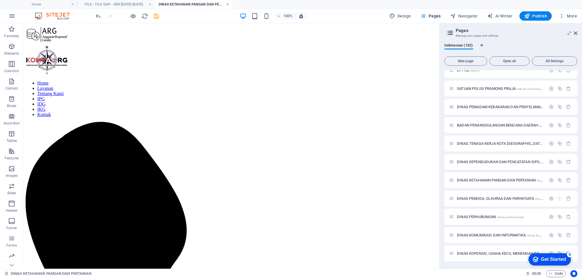
click at [227, 4] on link at bounding box center [227, 5] width 3 height 6
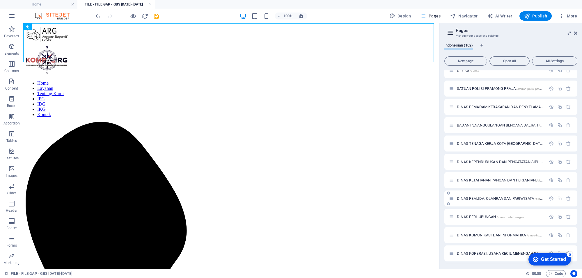
click at [515, 196] on span "DINAS PEMUDA, OLAHRAA DAN PARIWISATA /dinas-pemuda-olahraa-dan-pariwisata" at bounding box center [521, 198] width 129 height 4
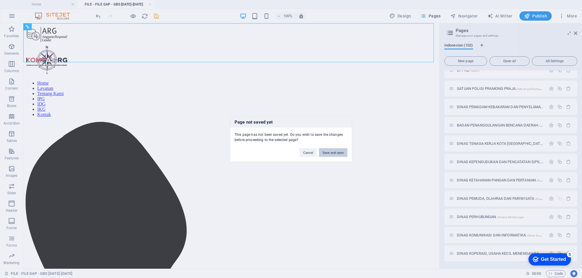
click at [330, 153] on button "Save and open" at bounding box center [333, 152] width 29 height 9
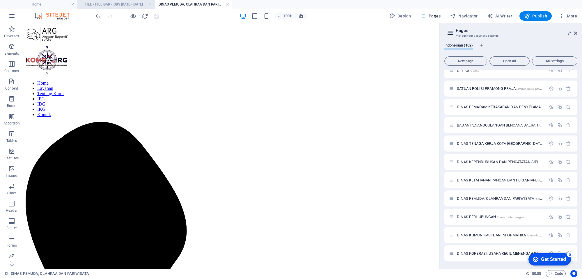
click at [116, 3] on h4 "FILE - FILE GAP - GBS [DATE]-[DATE]" at bounding box center [115, 4] width 77 height 6
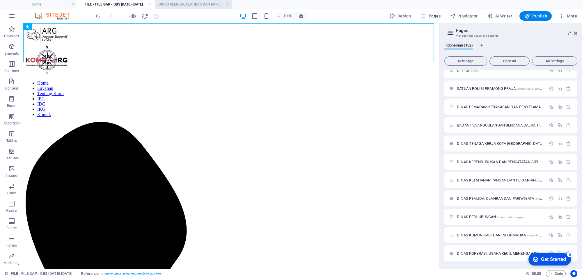
click at [195, 3] on h4 "DINAS PEMUDA, OLAHRAA DAN PARIWISATA" at bounding box center [193, 4] width 77 height 6
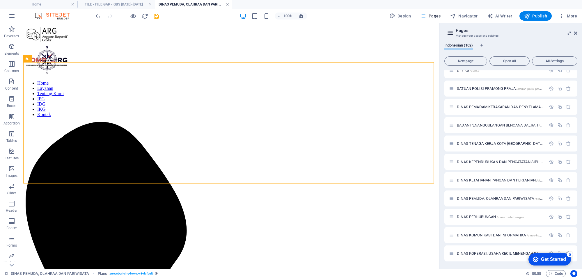
click at [227, 4] on link at bounding box center [227, 5] width 3 height 6
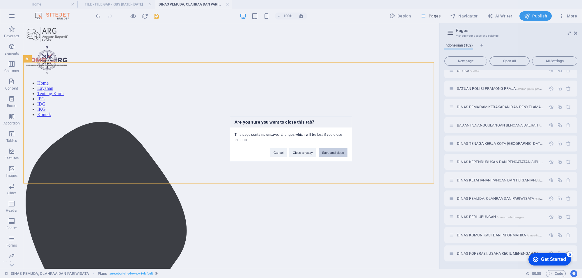
click at [335, 152] on button "Save and close" at bounding box center [333, 152] width 29 height 9
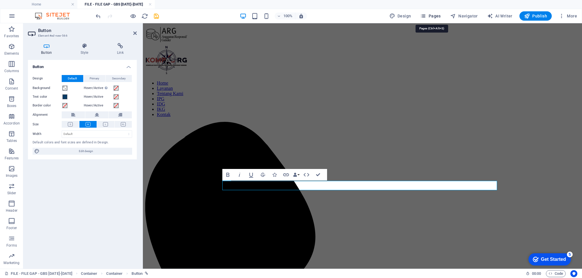
click at [425, 15] on icon "button" at bounding box center [423, 16] width 6 height 6
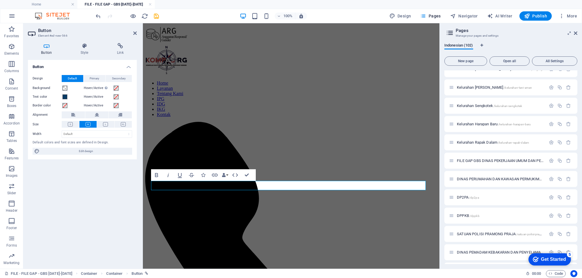
scroll to position [1236, 0]
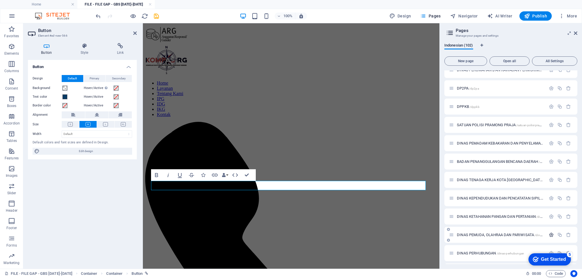
click at [551, 233] on icon "button" at bounding box center [551, 234] width 5 height 5
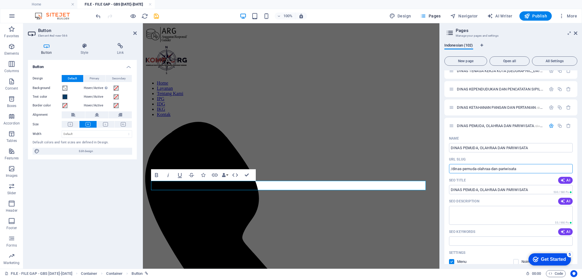
drag, startPoint x: 521, startPoint y: 168, endPoint x: 443, endPoint y: 167, distance: 78.3
click at [443, 167] on div "Indonesian (102) New page Open all All Settings Home / Services /services About…" at bounding box center [511, 153] width 142 height 230
click at [115, 44] on icon at bounding box center [120, 46] width 33 height 6
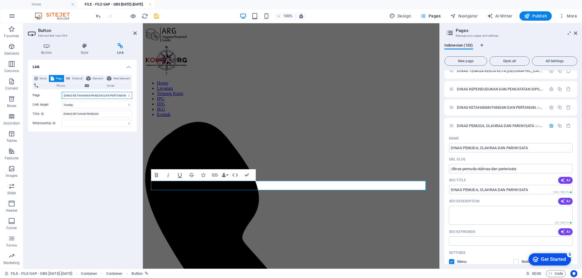
click at [94, 93] on select "Home Services About us IKG Careers Contact Legal Notice Privacy Anggaran Respon…" at bounding box center [97, 95] width 70 height 7
select select "76"
click at [62, 92] on select "Home Services About us IKG Careers Contact Legal Notice Privacy Anggaran Respon…" at bounding box center [97, 95] width 70 height 7
click at [157, 17] on icon "save" at bounding box center [156, 16] width 7 height 7
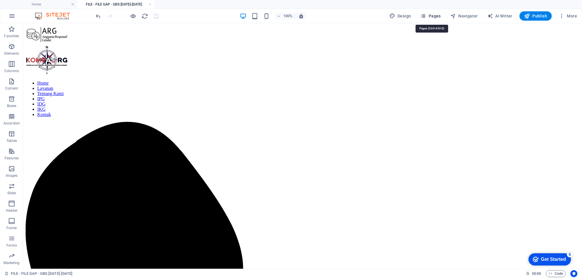
click at [424, 16] on icon "button" at bounding box center [423, 16] width 6 height 6
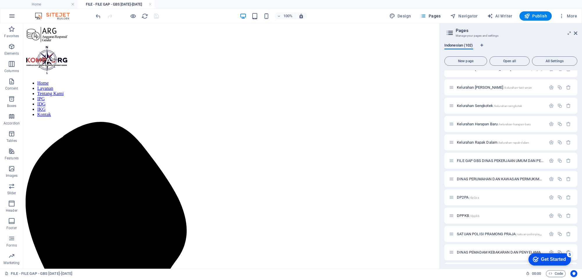
scroll to position [1273, 0]
click at [483, 198] on span "DINAS PEMUDA, OLAHRAA DAN PARIWISATA /dinas-pemuda-olahraa-dan-pariwisata" at bounding box center [521, 198] width 129 height 4
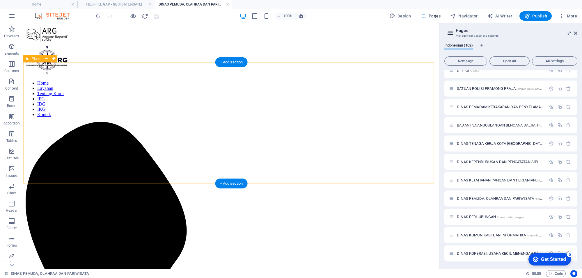
scroll to position [0, 0]
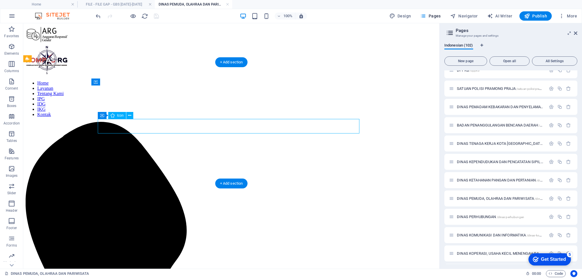
select select "xMidYMid"
select select "px"
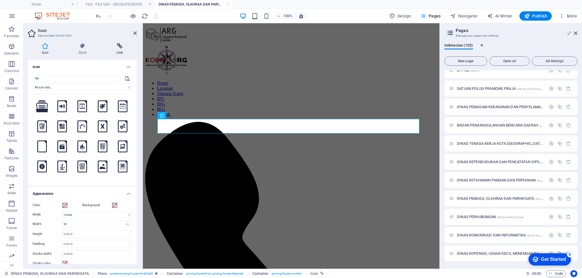
click at [118, 46] on icon at bounding box center [119, 46] width 34 height 6
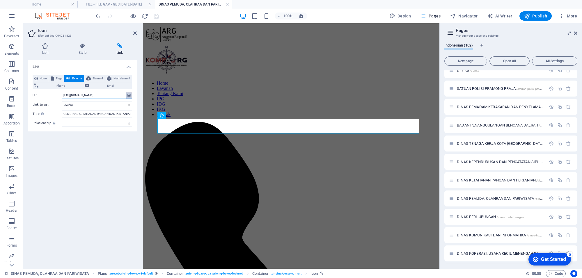
scroll to position [0, 117]
drag, startPoint x: 62, startPoint y: 95, endPoint x: 128, endPoint y: 96, distance: 66.3
click at [128, 96] on div "URL https://cdn1.site-media.eu/images/document/17036136/11.1GBSKETAHANANPANGANP…" at bounding box center [82, 95] width 99 height 7
click at [90, 93] on input "URL" at bounding box center [97, 95] width 70 height 7
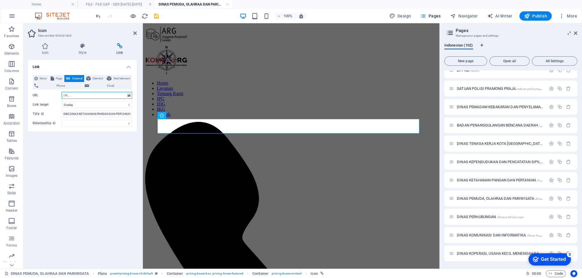
paste input "https://drive.google.com/file/d/1h_R_-jOJBaiSOi0KsAyBr2awGHmquRkk/view?usp=shar…"
type input "https://drive.google.com/file/d/1h_R_-jOJBaiSOi0KsAyBr2awGHmquRkk/view?usp=shar…"
click at [157, 18] on icon "save" at bounding box center [156, 16] width 7 height 7
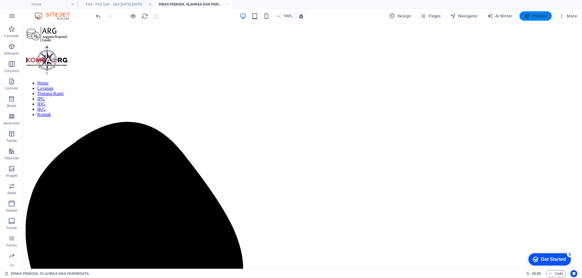
click at [543, 14] on span "Publish" at bounding box center [535, 16] width 23 height 6
